Goal: Task Accomplishment & Management: Complete application form

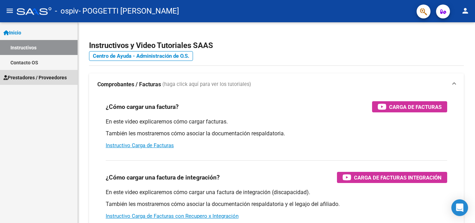
click at [52, 76] on span "Prestadores / Proveedores" at bounding box center [34, 78] width 63 height 8
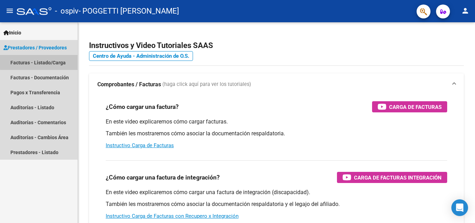
click at [53, 59] on link "Facturas - Listado/Carga" at bounding box center [38, 62] width 77 height 15
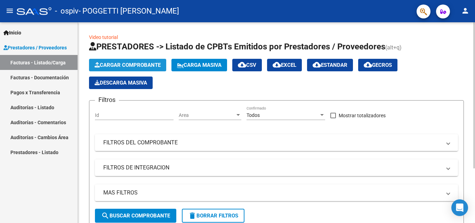
click at [125, 68] on span "Cargar Comprobante" at bounding box center [127, 65] width 66 height 6
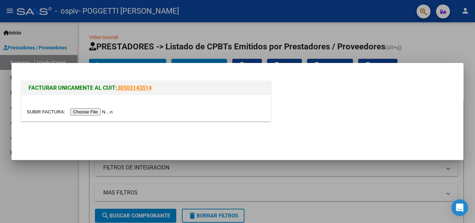
click at [114, 114] on input "file" at bounding box center [71, 111] width 88 height 7
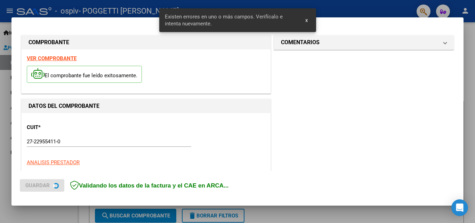
scroll to position [170, 0]
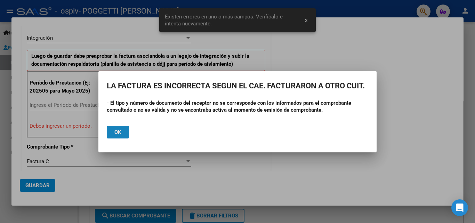
click at [118, 131] on span "Ok" at bounding box center [117, 132] width 7 height 6
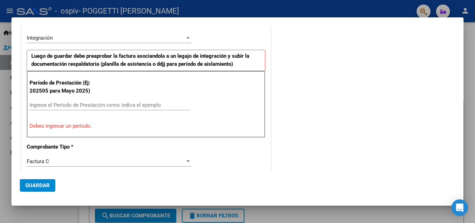
scroll to position [0, 0]
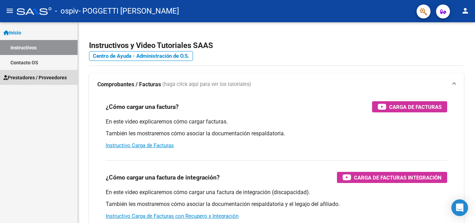
click at [36, 75] on span "Prestadores / Proveedores" at bounding box center [34, 78] width 63 height 8
click at [35, 76] on span "Prestadores / Proveedores" at bounding box center [34, 78] width 63 height 8
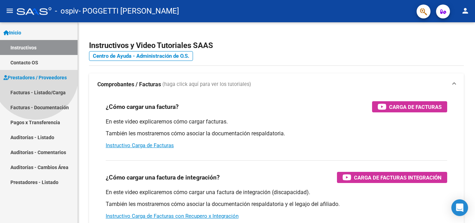
click at [35, 76] on span "Prestadores / Proveedores" at bounding box center [34, 78] width 63 height 8
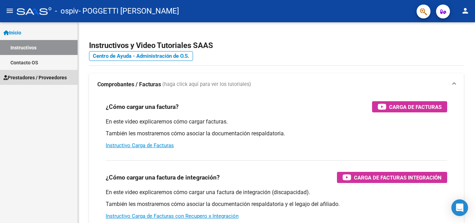
click at [35, 76] on span "Prestadores / Proveedores" at bounding box center [34, 78] width 63 height 8
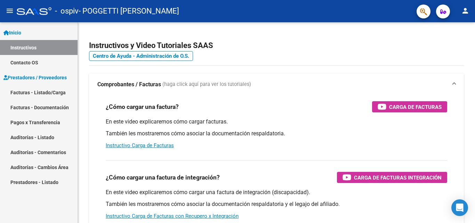
click at [22, 92] on link "Facturas - Listado/Carga" at bounding box center [38, 92] width 77 height 15
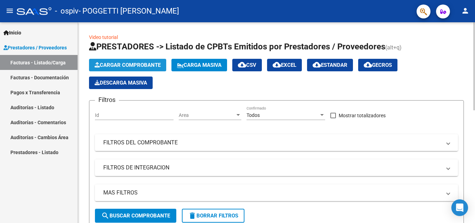
click at [121, 65] on span "Cargar Comprobante" at bounding box center [127, 65] width 66 height 6
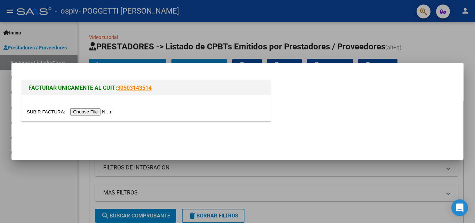
click at [105, 112] on input "file" at bounding box center [71, 111] width 88 height 7
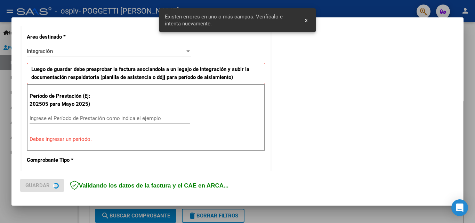
scroll to position [170, 0]
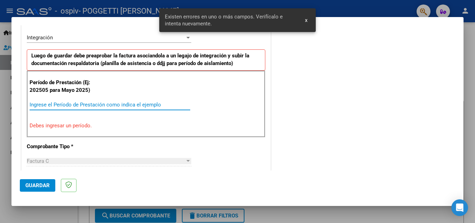
click at [78, 105] on input "Ingrese el Período de Prestación como indica el ejemplo" at bounding box center [110, 104] width 161 height 6
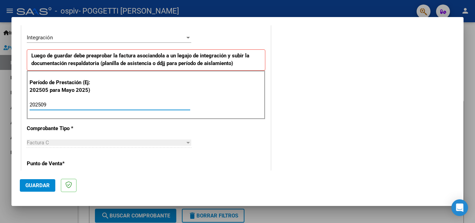
type input "202509"
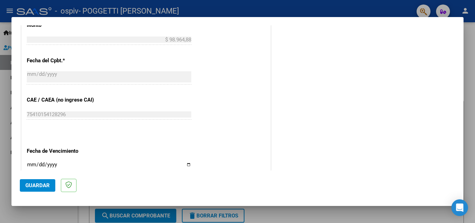
scroll to position [413, 0]
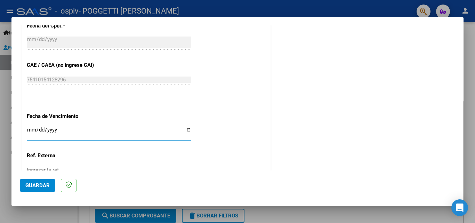
click at [186, 131] on input "Ingresar la fecha" at bounding box center [109, 132] width 164 height 11
type input "[DATE]"
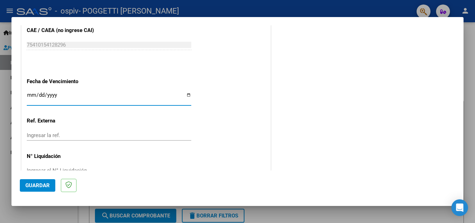
scroll to position [467, 0]
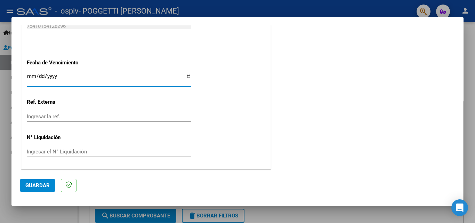
click at [46, 187] on span "Guardar" at bounding box center [37, 185] width 24 height 6
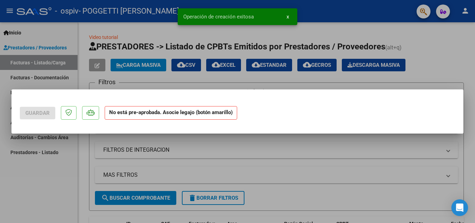
scroll to position [0, 0]
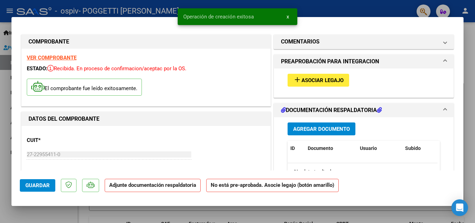
click at [329, 77] on span "add Asociar Legajo" at bounding box center [318, 80] width 50 height 6
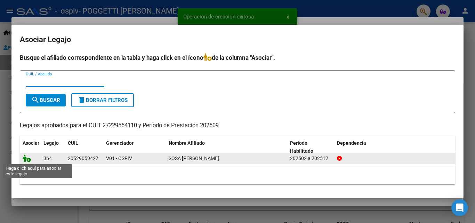
click at [24, 160] on icon at bounding box center [27, 158] width 8 height 8
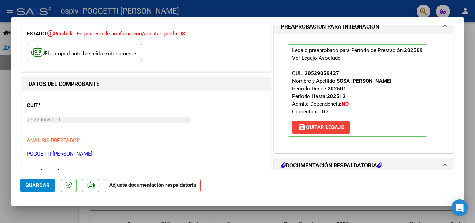
scroll to position [69, 0]
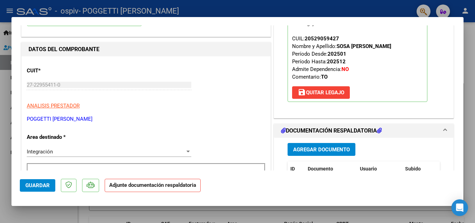
drag, startPoint x: 34, startPoint y: 185, endPoint x: 66, endPoint y: 171, distance: 34.7
click at [37, 184] on span "Guardar" at bounding box center [37, 185] width 24 height 6
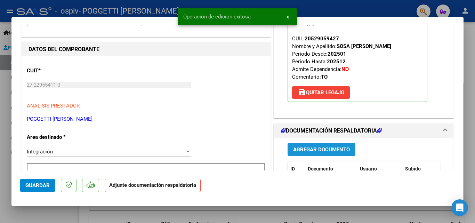
click at [323, 148] on span "Agregar Documento" at bounding box center [321, 149] width 57 height 6
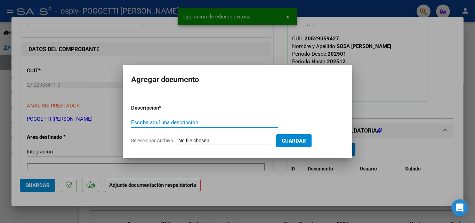
click at [165, 122] on input "Escriba aquí una descripcion" at bounding box center [204, 122] width 147 height 6
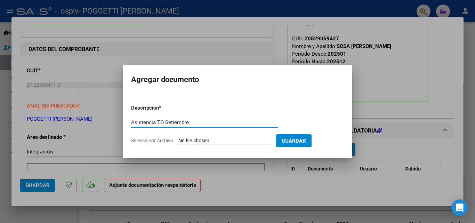
type input "Asistencia TO Setiembre"
click at [194, 140] on input "Seleccionar Archivo" at bounding box center [224, 141] width 92 height 7
type input "C:\fakepath\Asistencia TO Setiembre Sosa L.pdf"
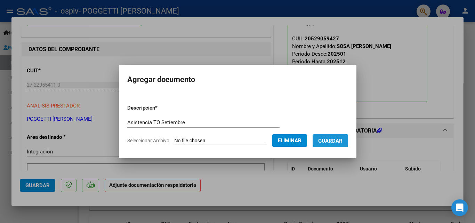
click at [342, 137] on span "Guardar" at bounding box center [330, 140] width 24 height 6
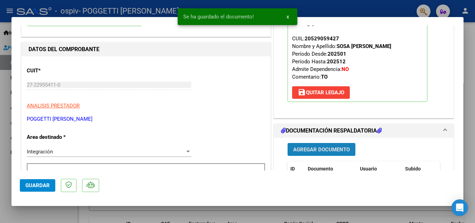
click at [310, 149] on span "Agregar Documento" at bounding box center [321, 149] width 57 height 6
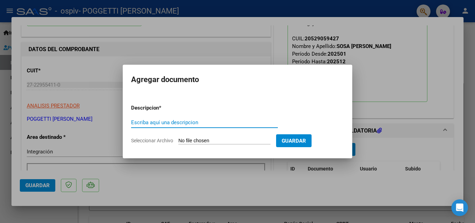
click at [168, 122] on input "Escriba aquí una descripcion" at bounding box center [204, 122] width 147 height 6
type input "Autorización TO"
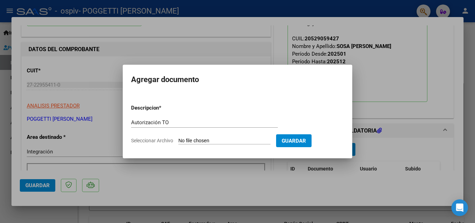
click at [184, 141] on input "Seleccionar Archivo" at bounding box center [224, 141] width 92 height 7
type input "C:\fakepath\AUTORIZACION SOSA LUCIO 2025 TO.pdf"
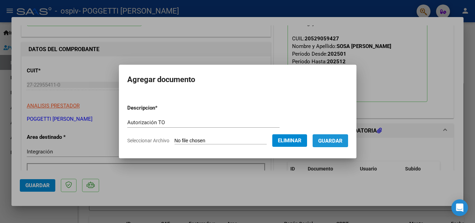
click at [335, 143] on span "Guardar" at bounding box center [330, 141] width 24 height 6
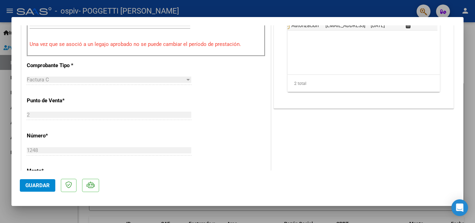
scroll to position [313, 0]
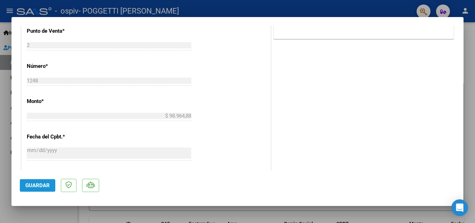
click at [42, 186] on span "Guardar" at bounding box center [37, 185] width 24 height 6
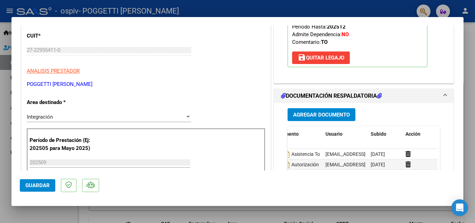
scroll to position [0, 0]
